Goal: Information Seeking & Learning: Check status

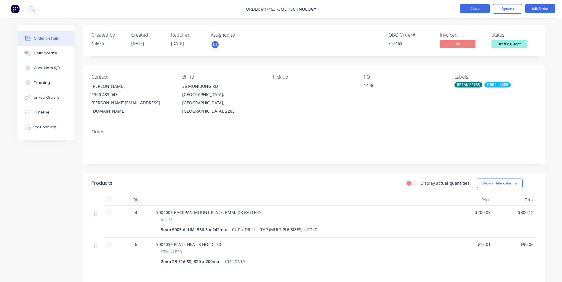
click at [471, 5] on button "Close" at bounding box center [475, 8] width 30 height 9
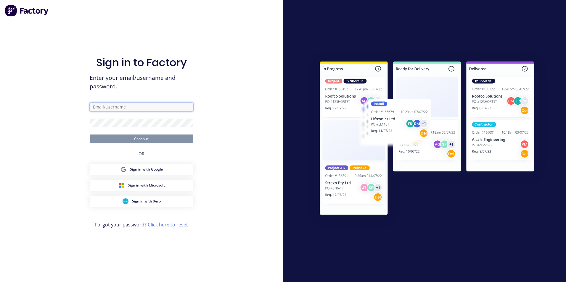
type input "[EMAIL_ADDRESS][DOMAIN_NAME]"
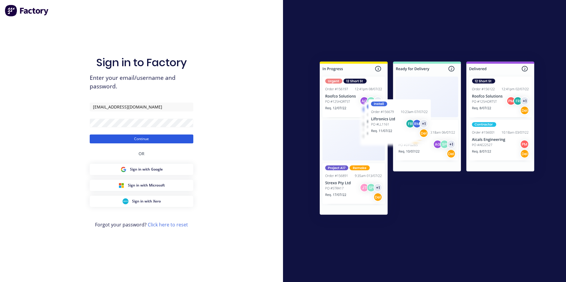
click at [127, 141] on button "Continue" at bounding box center [142, 139] width 104 height 9
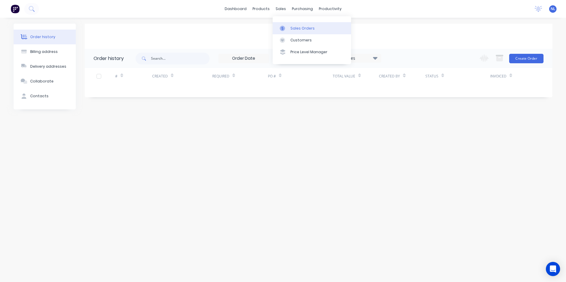
click at [295, 27] on div "Sales Orders" at bounding box center [302, 28] width 24 height 5
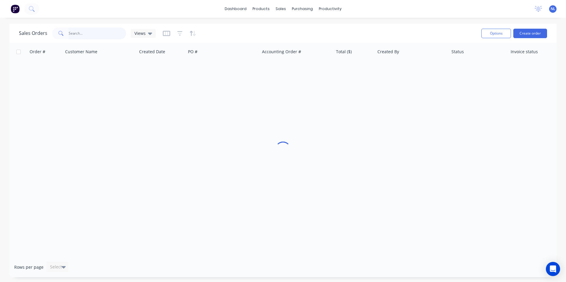
click at [93, 37] on input "text" at bounding box center [98, 34] width 58 height 12
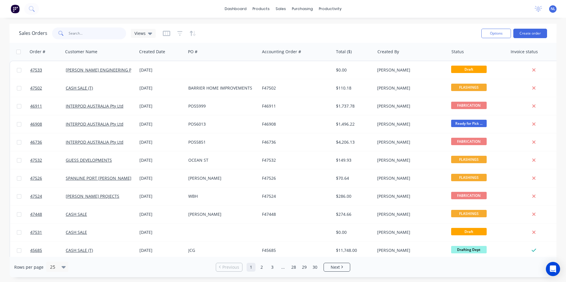
click at [96, 34] on input "text" at bounding box center [98, 34] width 58 height 12
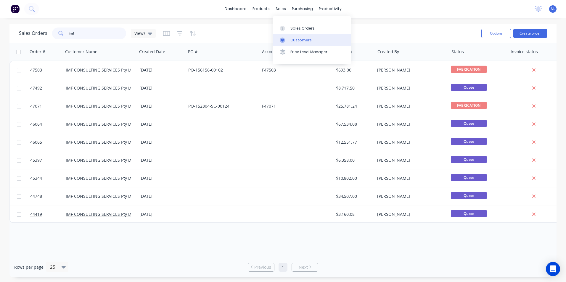
type input "imf"
click at [287, 36] on link "Customers" at bounding box center [312, 40] width 78 height 12
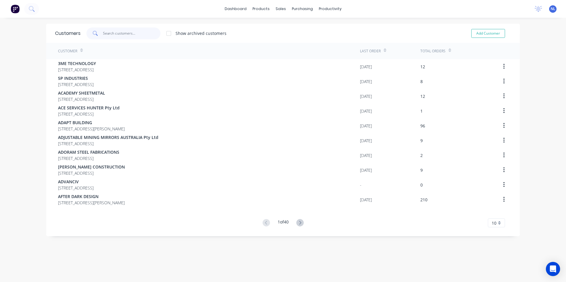
click at [152, 30] on input "text" at bounding box center [132, 34] width 58 height 12
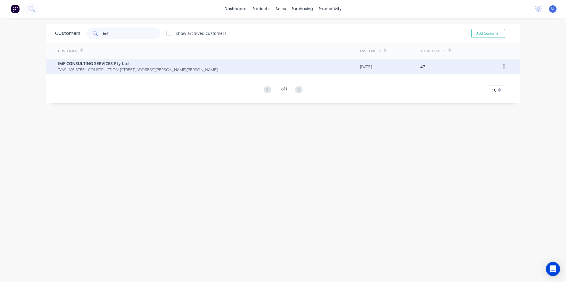
type input "imf"
click at [218, 71] on span "T/AS IMF STEEL CONSTRUCTION [STREET_ADDRESS][PERSON_NAME][PERSON_NAME]" at bounding box center [138, 70] width 160 height 6
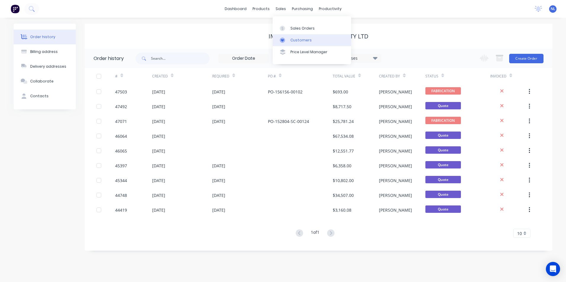
click at [300, 39] on div "Customers" at bounding box center [300, 40] width 21 height 5
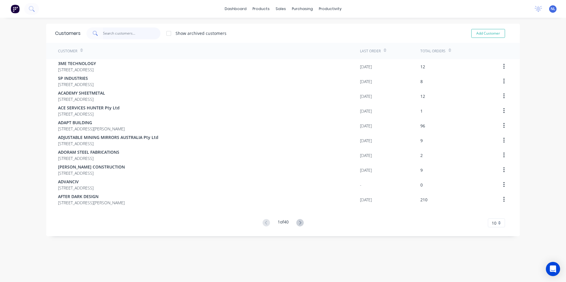
click at [131, 31] on input "text" at bounding box center [132, 34] width 58 height 12
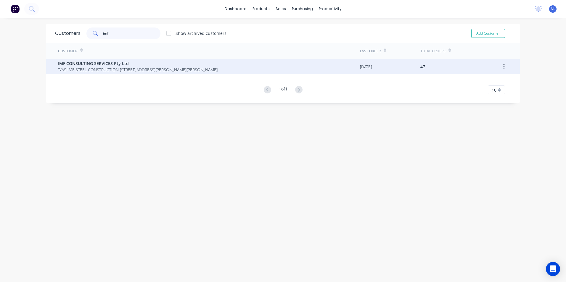
type input "imf"
click at [204, 70] on span "T/AS IMF STEEL CONSTRUCTION [STREET_ADDRESS][PERSON_NAME][PERSON_NAME]" at bounding box center [138, 70] width 160 height 6
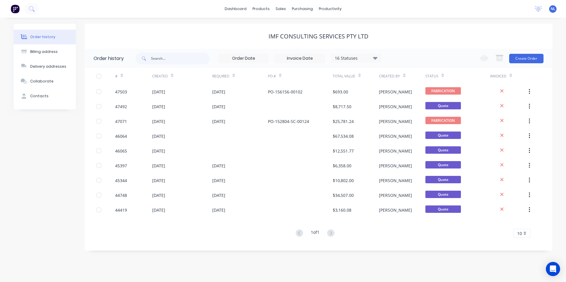
click at [350, 55] on div "16 Statuses" at bounding box center [356, 58] width 50 height 7
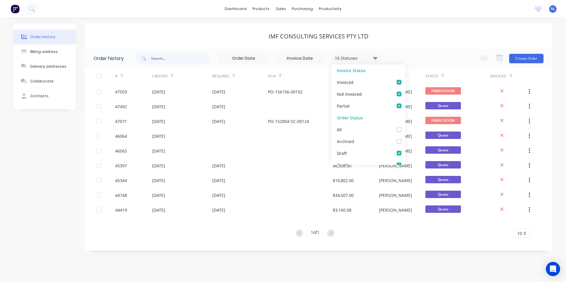
click at [372, 139] on div "Archived" at bounding box center [368, 142] width 74 height 12
click at [391, 142] on div "Archived" at bounding box center [368, 142] width 74 height 12
click at [405, 138] on label at bounding box center [405, 138] width 0 height 0
click at [405, 143] on input "checkbox" at bounding box center [407, 141] width 5 height 6
checkbox input "true"
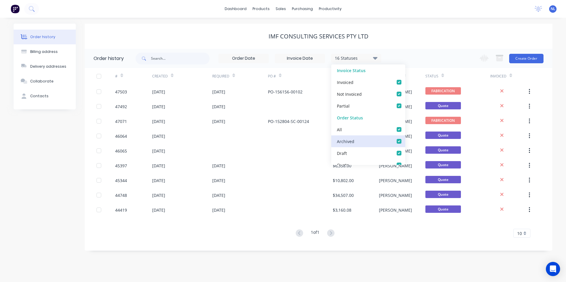
checkbox input "true"
click at [465, 33] on div "IMF CONSULTING SERVICES Pty Ltd" at bounding box center [319, 36] width 468 height 7
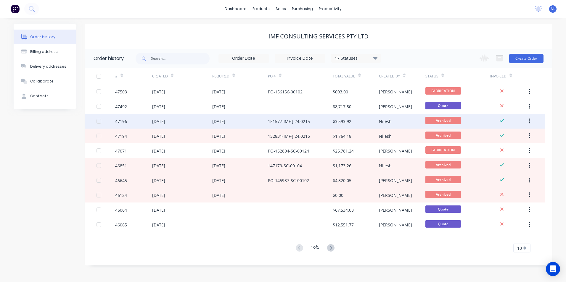
click at [308, 124] on div "151577-IMF-J.24.0215" at bounding box center [289, 121] width 42 height 6
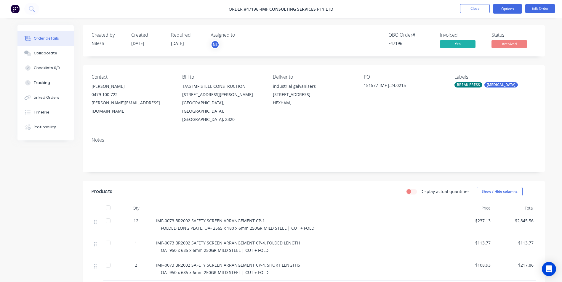
drag, startPoint x: 504, startPoint y: 14, endPoint x: 508, endPoint y: 7, distance: 7.5
click at [504, 14] on nav "Order #47196 - IMF CONSULTING SERVICES Pty Ltd Close Options Edit Order" at bounding box center [281, 9] width 562 height 18
click at [508, 7] on button "Options" at bounding box center [507, 8] width 30 height 9
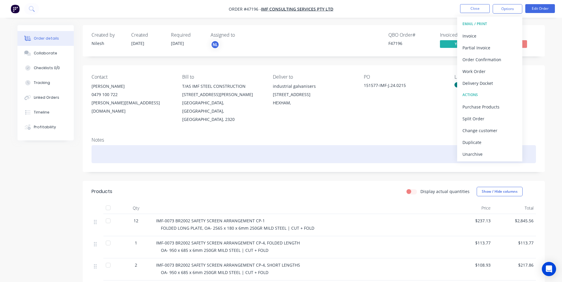
click at [297, 155] on div at bounding box center [313, 154] width 444 height 18
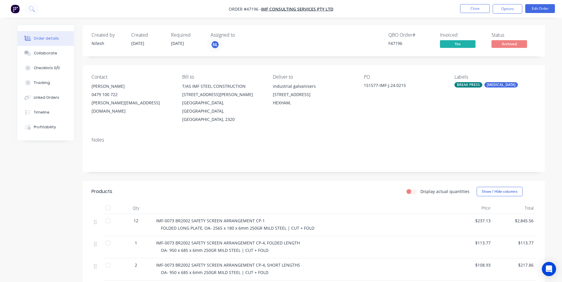
drag, startPoint x: 533, startPoint y: 6, endPoint x: 348, endPoint y: 107, distance: 211.7
click at [351, 106] on div "Order #47196 - IMF CONSULTING SERVICES Pty Ltd Close Options Edit Order Order d…" at bounding box center [281, 193] width 562 height 386
click at [343, 108] on div "Deliver to industrial galvanisers [STREET_ADDRESS]," at bounding box center [313, 98] width 81 height 49
click at [475, 10] on button "Close" at bounding box center [475, 8] width 30 height 9
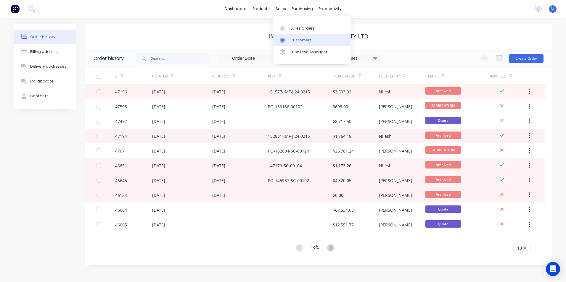
click at [297, 39] on div "Customers" at bounding box center [300, 40] width 21 height 5
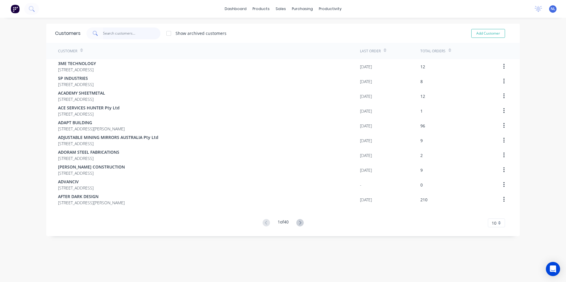
click at [136, 38] on input "text" at bounding box center [132, 34] width 58 height 12
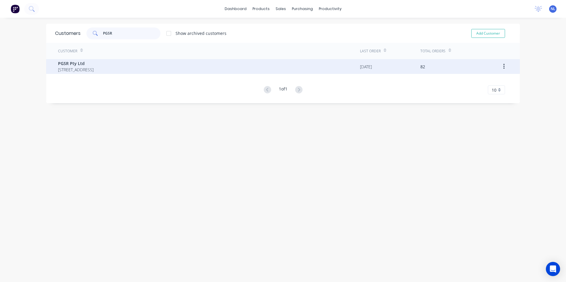
type input "PGSR"
click at [94, 72] on span "[STREET_ADDRESS]" at bounding box center [76, 70] width 36 height 6
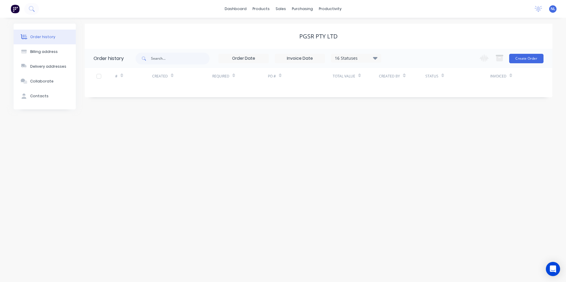
click at [321, 57] on input at bounding box center [300, 58] width 50 height 9
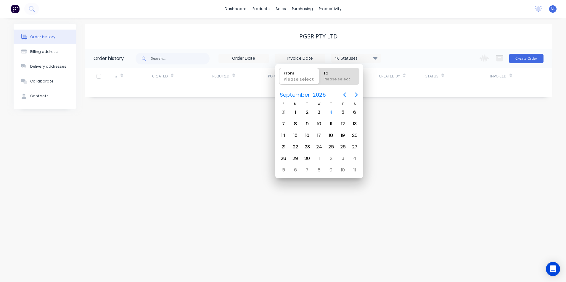
click at [363, 57] on div "16 Statuses" at bounding box center [356, 58] width 50 height 7
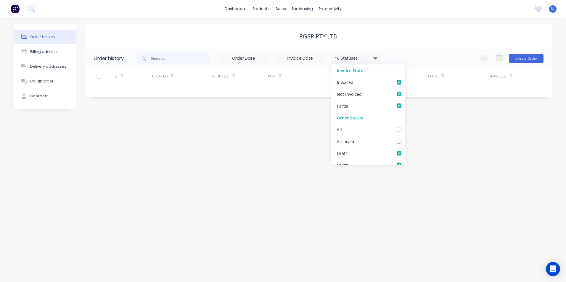
click at [405, 138] on label at bounding box center [405, 138] width 0 height 0
click at [405, 142] on input "checkbox" at bounding box center [407, 141] width 5 height 6
checkbox input "true"
click at [474, 143] on div "Order history Billing address Delivery addresses Collaborate Contacts PGSR Pty …" at bounding box center [283, 150] width 566 height 265
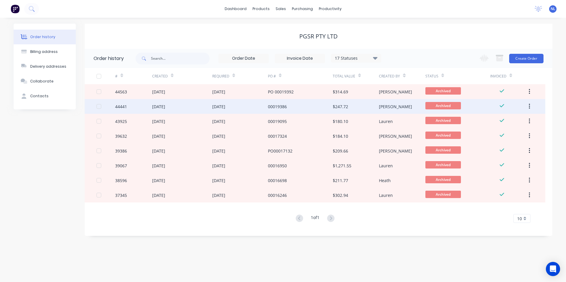
click at [347, 110] on div "$247.72" at bounding box center [340, 107] width 15 height 6
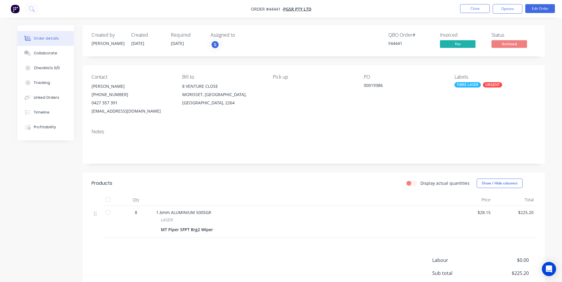
drag, startPoint x: 188, startPoint y: 45, endPoint x: 172, endPoint y: 44, distance: 16.1
click at [172, 44] on div "Required [DATE]" at bounding box center [187, 40] width 33 height 17
click at [248, 159] on div "Notes" at bounding box center [314, 144] width 462 height 40
drag, startPoint x: 213, startPoint y: 232, endPoint x: 174, endPoint y: 232, distance: 39.4
click at [174, 232] on div "MT Piper SFPT Brg2 Wiper" at bounding box center [188, 230] width 54 height 9
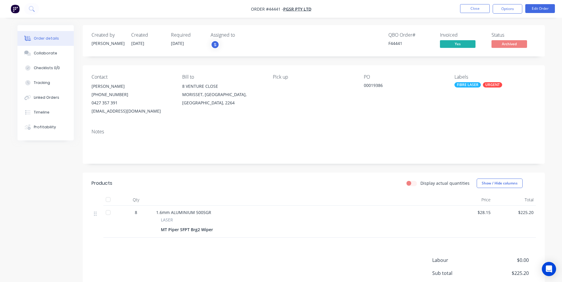
drag, startPoint x: 174, startPoint y: 232, endPoint x: 393, endPoint y: 227, distance: 218.5
click at [342, 234] on div "MT Piper SFPT Brg2 Wiper" at bounding box center [302, 230] width 282 height 9
drag, startPoint x: 481, startPoint y: 215, endPoint x: 492, endPoint y: 215, distance: 11.0
click at [492, 215] on div "$28.15" at bounding box center [471, 222] width 43 height 32
click at [326, 227] on div "MT Piper SFPT Brg2 Wiper" at bounding box center [302, 230] width 282 height 9
